Goal: Check status

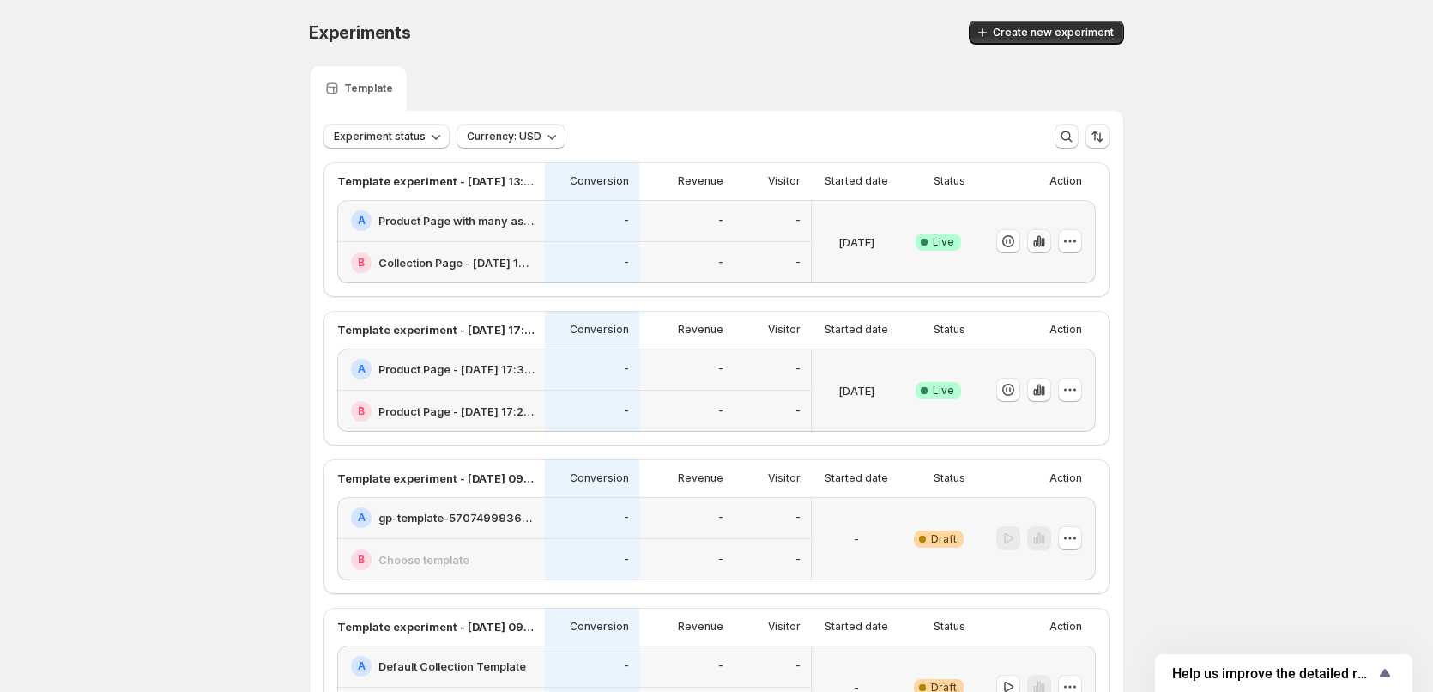
click at [1044, 252] on button "button" at bounding box center [1039, 241] width 24 height 24
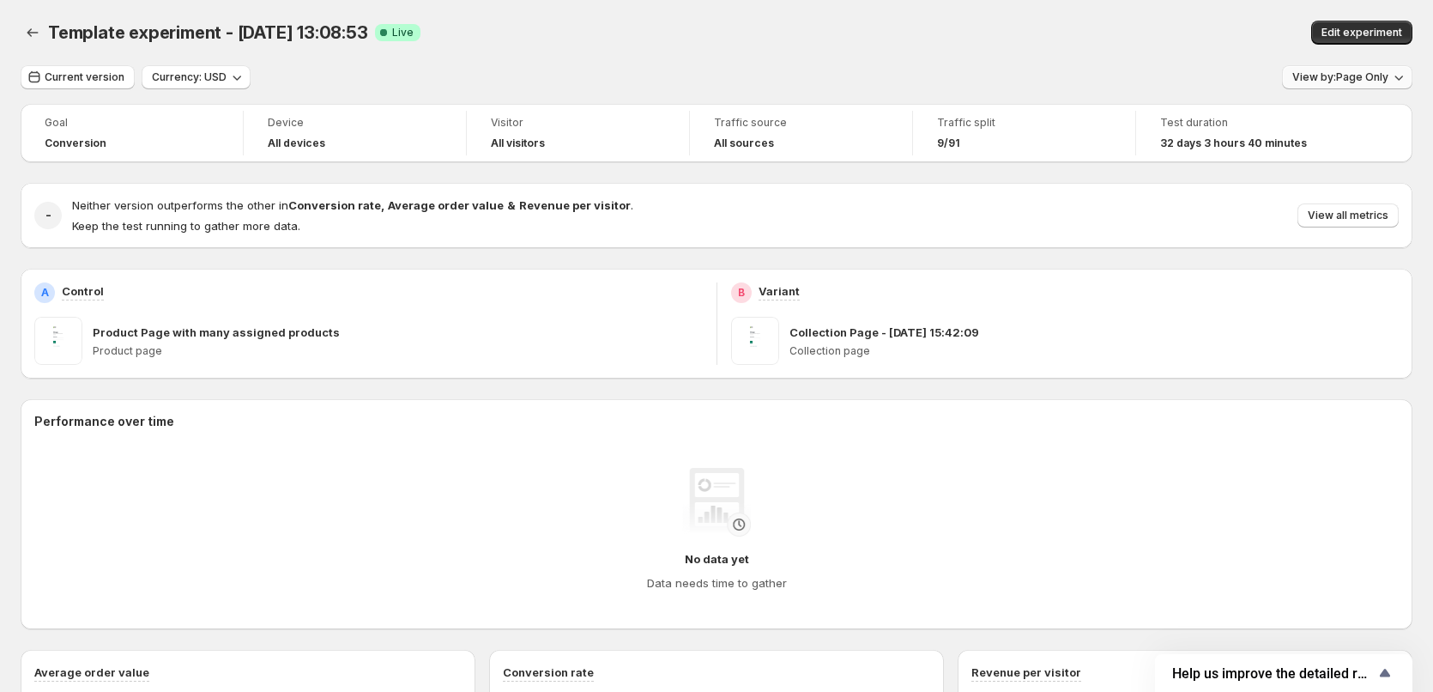
click at [1359, 87] on button "View by: Page Only" at bounding box center [1347, 77] width 130 height 24
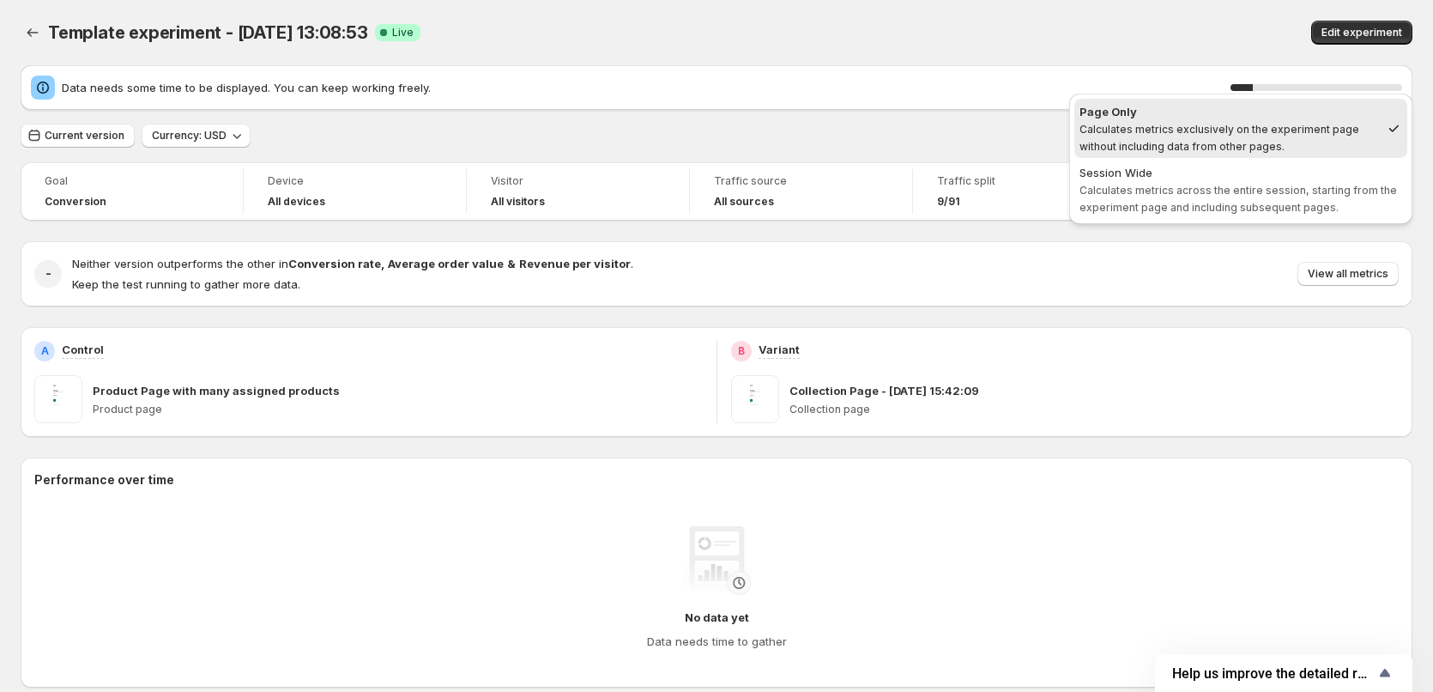
drag, startPoint x: 1261, startPoint y: 153, endPoint x: 1100, endPoint y: 135, distance: 161.5
click at [1148, 132] on span "Page Only Calculates metrics exclusively on the experiment page without includi…" at bounding box center [1230, 128] width 300 height 51
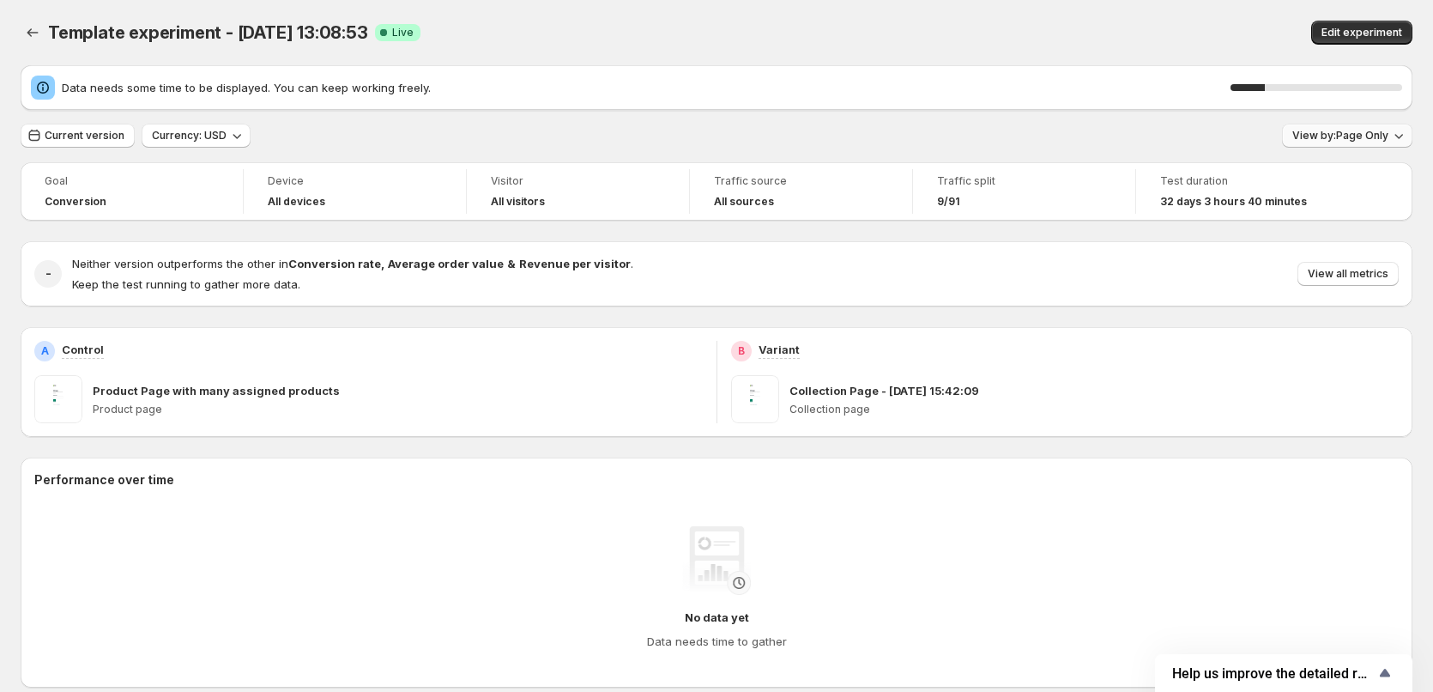
click at [1324, 132] on span "View by: Page Only" at bounding box center [1340, 136] width 96 height 14
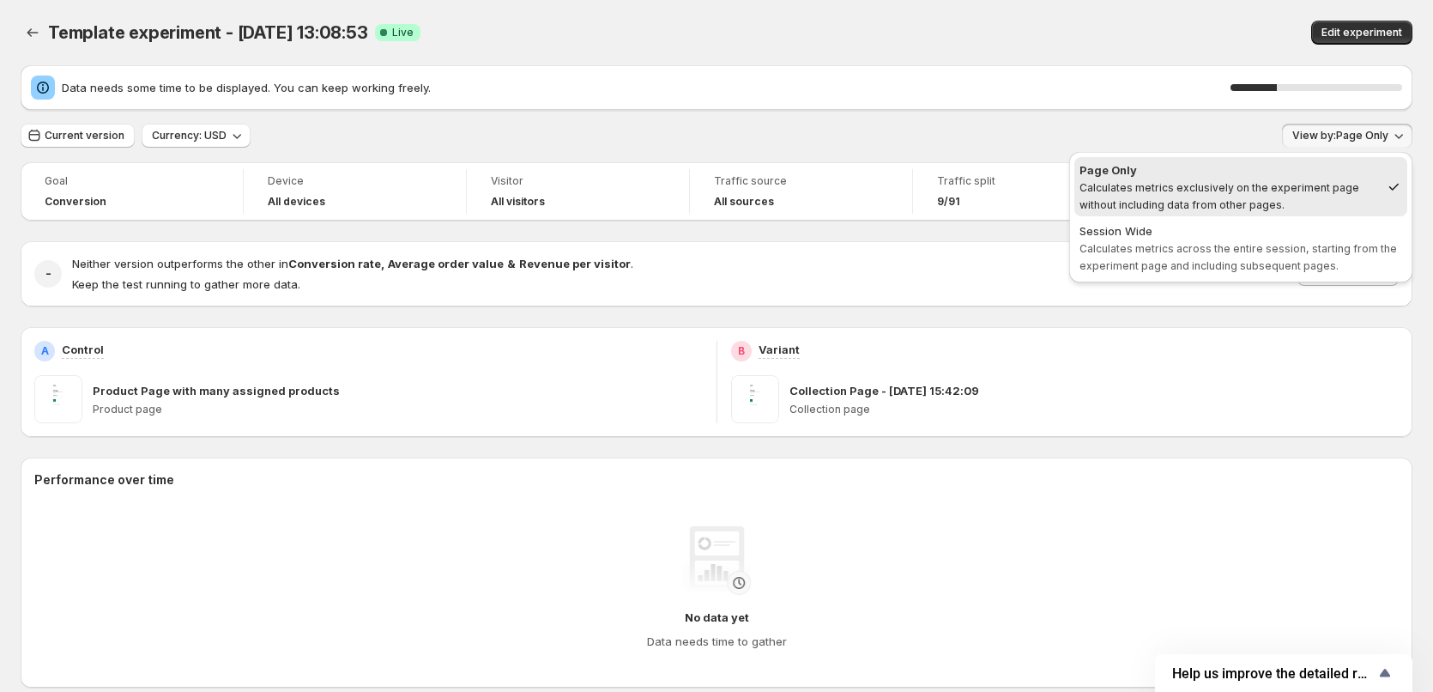
drag, startPoint x: 1080, startPoint y: 186, endPoint x: 1256, endPoint y: 201, distance: 176.5
click at [1252, 200] on span "Calculates metrics exclusively on the experiment page without including data fr…" at bounding box center [1220, 196] width 280 height 30
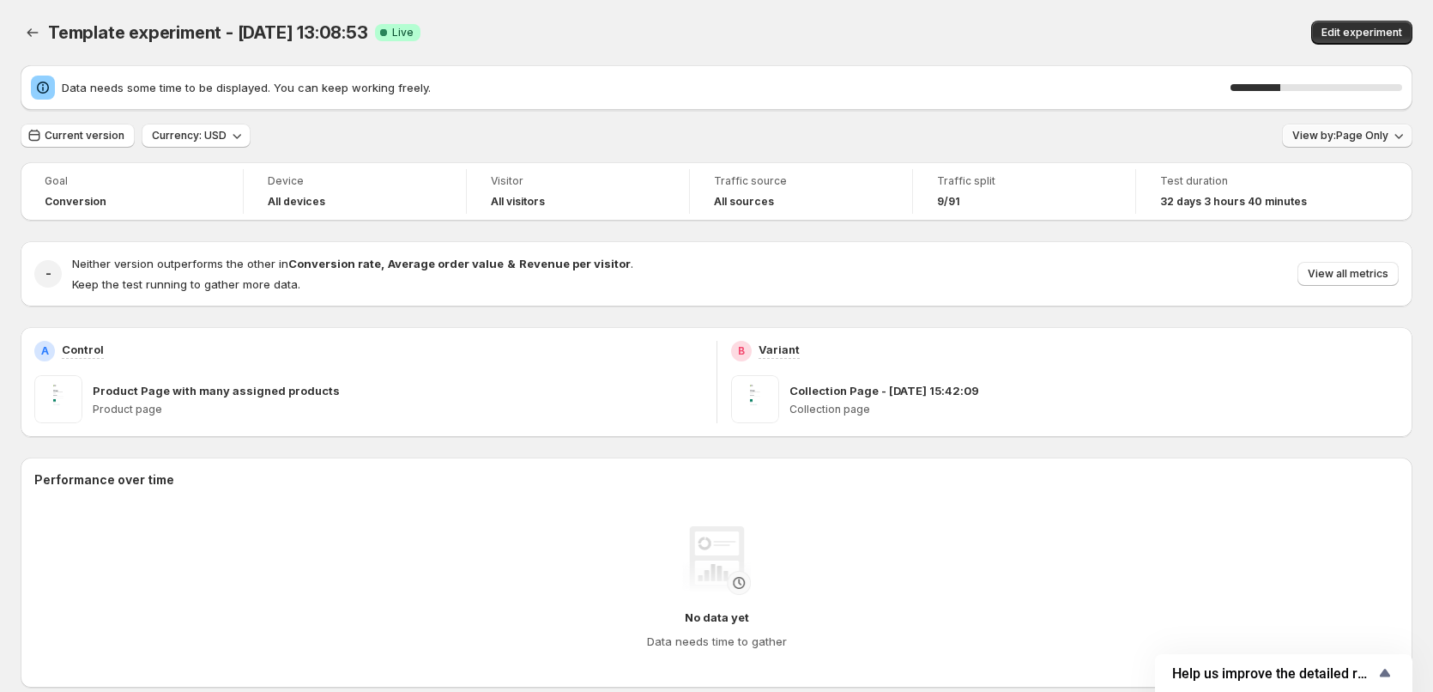
click at [1347, 140] on span "View by: Page Only" at bounding box center [1340, 136] width 96 height 14
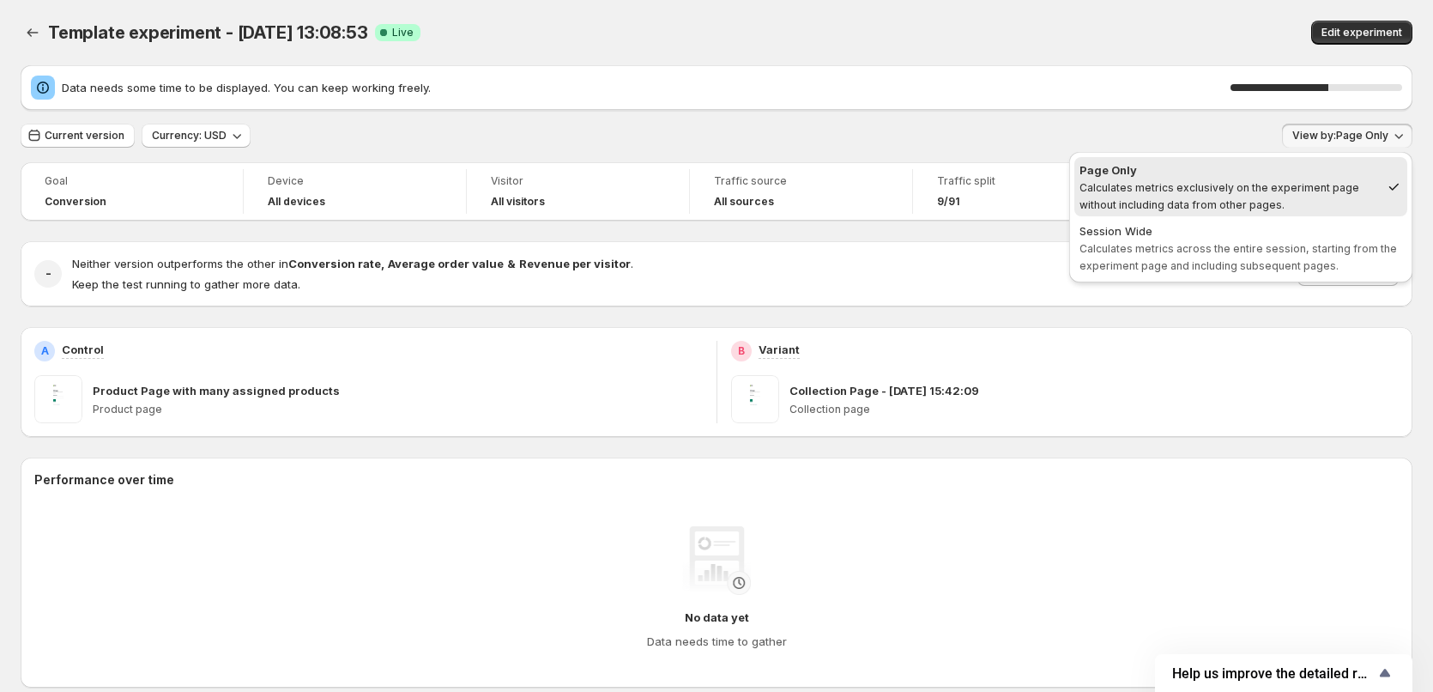
drag, startPoint x: 1097, startPoint y: 197, endPoint x: 1080, endPoint y: 189, distance: 18.4
click at [1080, 189] on span "Calculates metrics exclusively on the experiment page without including data fr…" at bounding box center [1220, 196] width 280 height 30
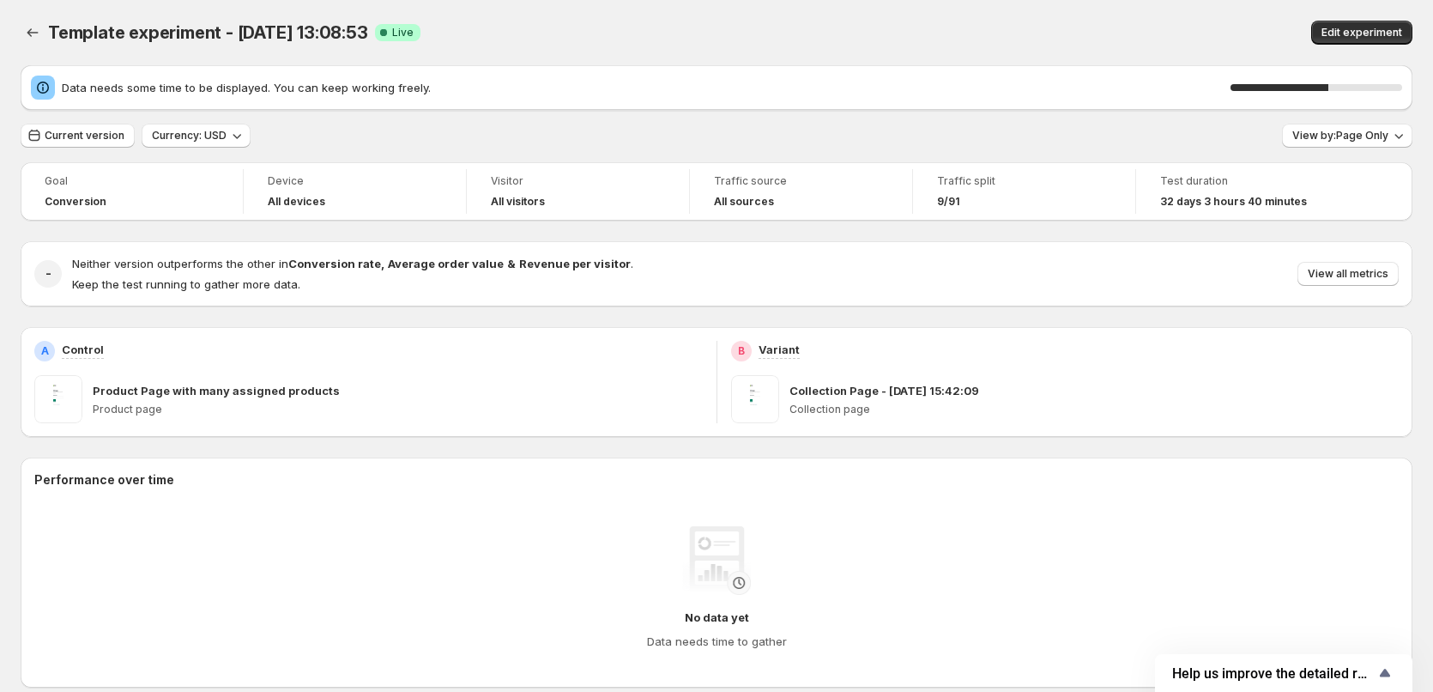
click at [1080, 189] on div "Traffic split" at bounding box center [1024, 181] width 174 height 17
click at [1350, 141] on span "View by: Page Only" at bounding box center [1340, 136] width 96 height 14
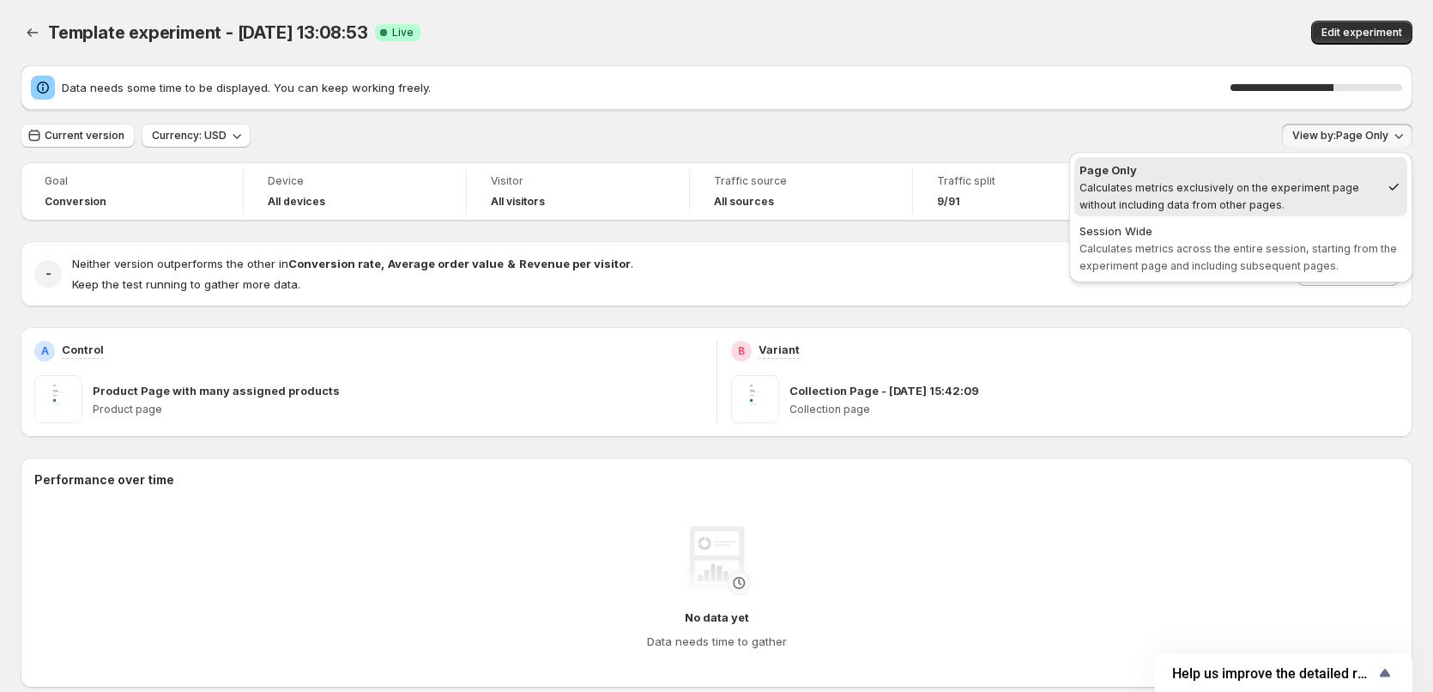
drag, startPoint x: 1279, startPoint y: 206, endPoint x: 1091, endPoint y: 179, distance: 189.9
click at [1091, 179] on span "Page Only Calculates metrics exclusively on the experiment page without includi…" at bounding box center [1230, 186] width 300 height 51
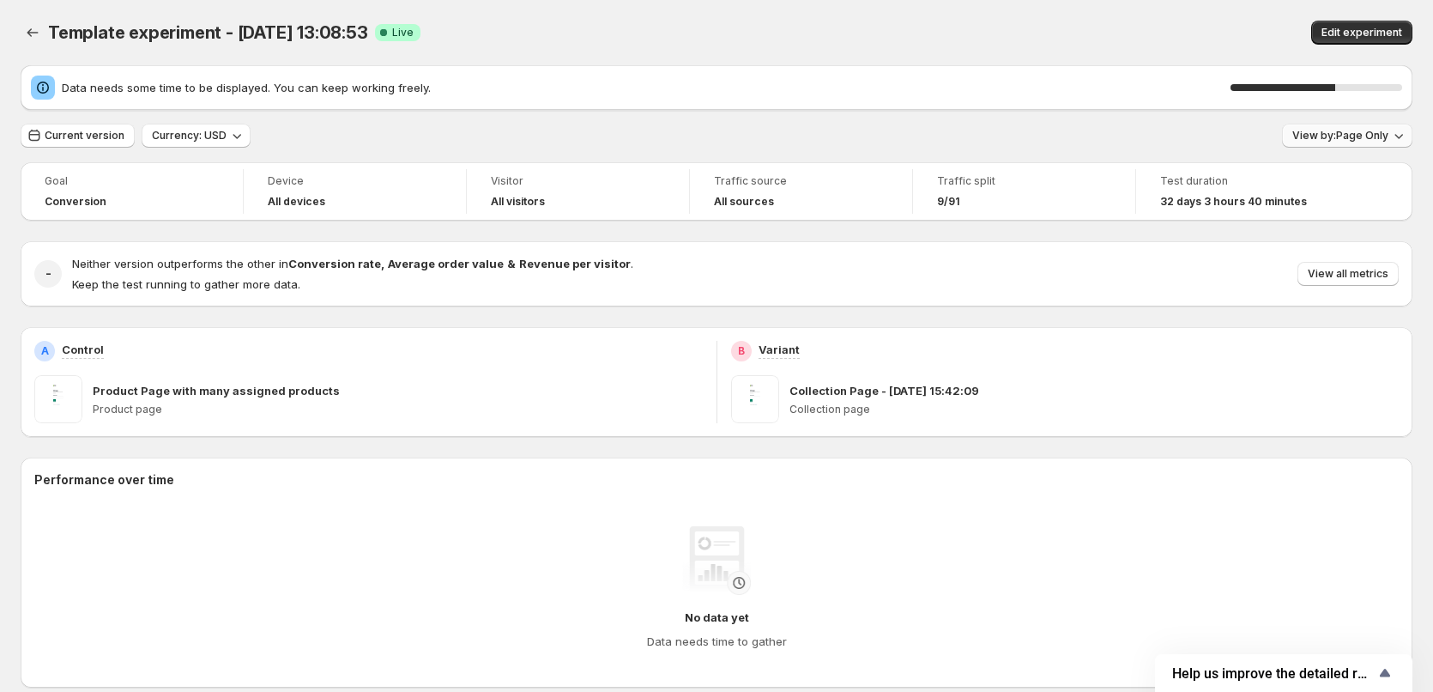
click at [1379, 141] on span "View by: Page Only" at bounding box center [1340, 136] width 96 height 14
